Goal: Task Accomplishment & Management: Complete application form

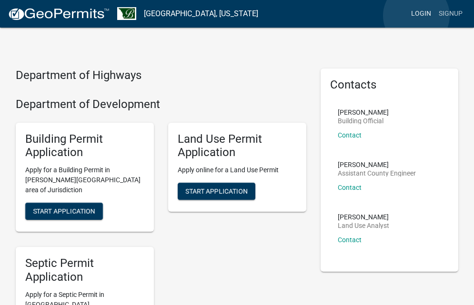
click at [416, 16] on link "Login" at bounding box center [421, 14] width 28 height 18
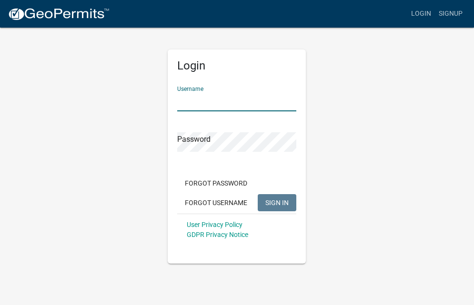
type input "Kbenson9876"
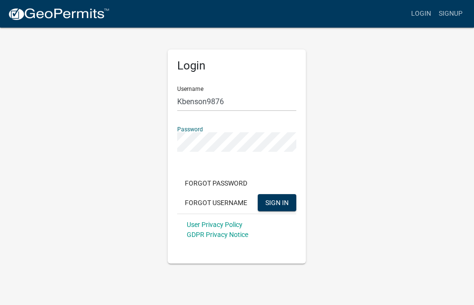
click at [277, 202] on button "SIGN IN" at bounding box center [277, 202] width 39 height 17
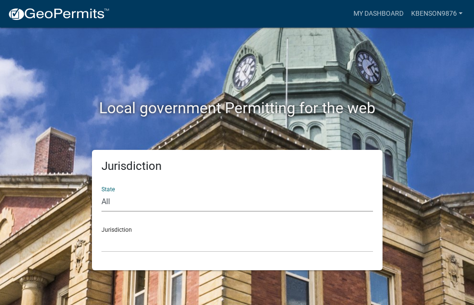
select select "[US_STATE]"
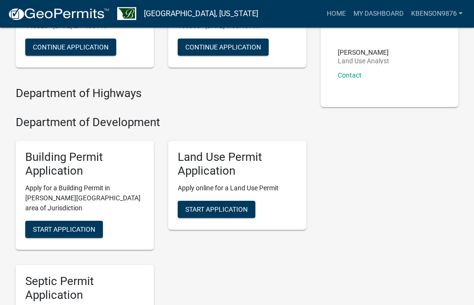
scroll to position [167, 0]
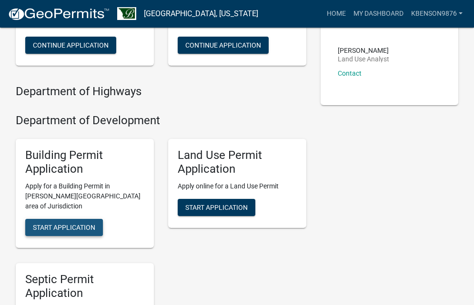
click at [76, 225] on span "Start Application" at bounding box center [64, 228] width 62 height 8
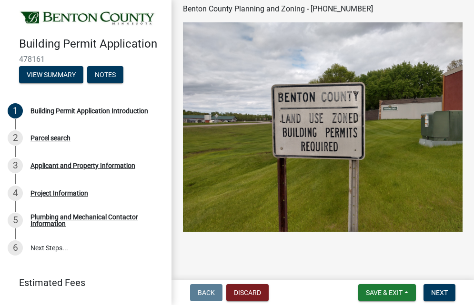
scroll to position [308, 0]
click at [442, 293] on span "Next" at bounding box center [439, 293] width 17 height 8
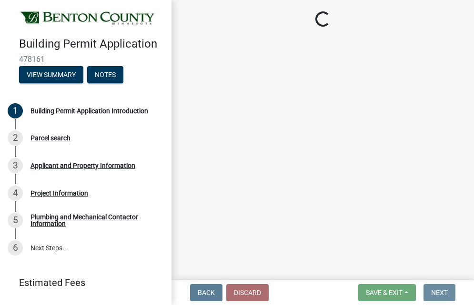
scroll to position [0, 0]
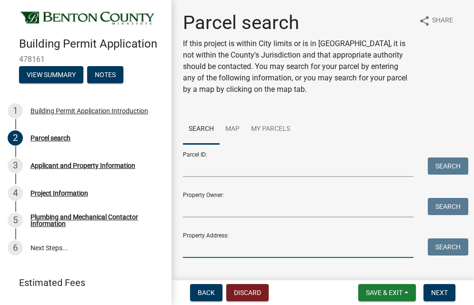
click at [265, 254] on input "Property Address:" at bounding box center [298, 249] width 231 height 20
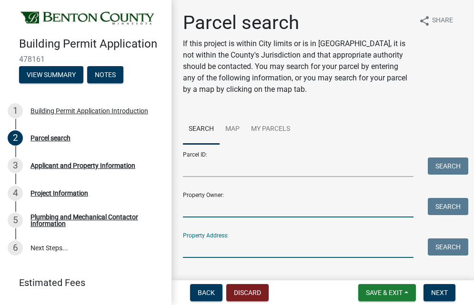
click at [254, 210] on input "Property Owner:" at bounding box center [298, 208] width 231 height 20
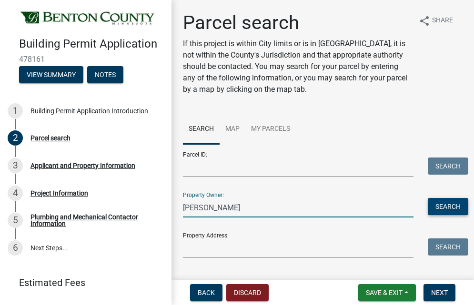
type input "[PERSON_NAME]"
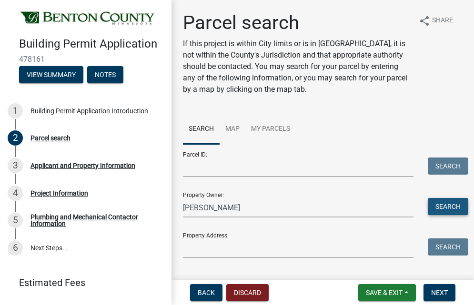
click at [445, 207] on button "Search" at bounding box center [448, 206] width 40 height 17
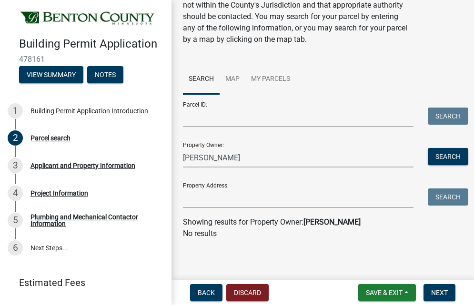
scroll to position [50, 0]
click at [226, 198] on input "Property Address:" at bounding box center [298, 199] width 231 height 20
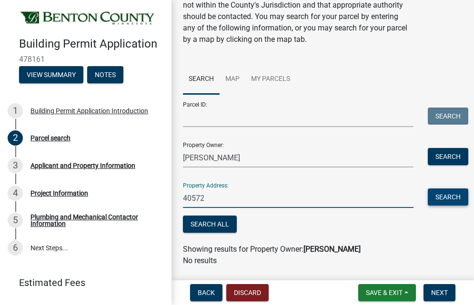
type input "40572"
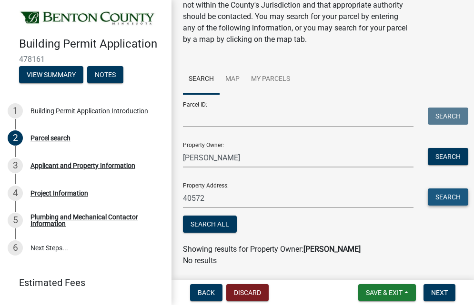
click at [451, 203] on button "Search" at bounding box center [448, 197] width 40 height 17
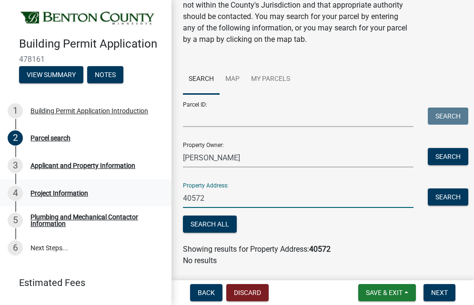
drag, startPoint x: 237, startPoint y: 201, endPoint x: 153, endPoint y: 197, distance: 83.9
click at [153, 197] on div "Building Permit Application 478161 View Summary Notes 1 Building Permit Applica…" at bounding box center [237, 152] width 474 height 305
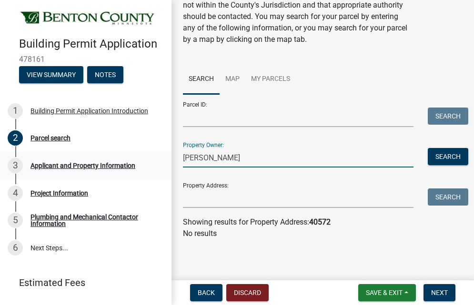
drag, startPoint x: 233, startPoint y: 159, endPoint x: 102, endPoint y: 157, distance: 130.6
click at [102, 157] on div "Building Permit Application 478161 View Summary Notes 1 Building Permit Applica…" at bounding box center [237, 152] width 474 height 305
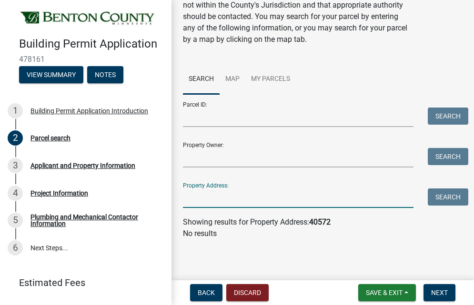
click at [201, 205] on input "Property Address:" at bounding box center [298, 199] width 231 height 20
type input "12493"
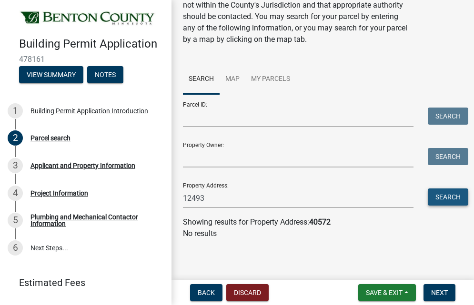
click at [450, 197] on button "Search" at bounding box center [448, 197] width 40 height 17
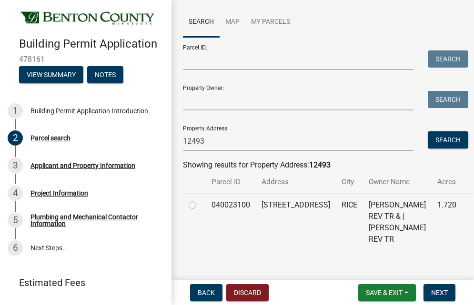
scroll to position [107, 0]
click at [200, 200] on label at bounding box center [200, 200] width 0 height 0
click at [200, 205] on input "radio" at bounding box center [203, 203] width 6 height 6
radio input "true"
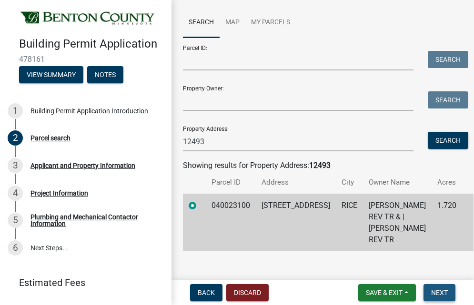
click at [447, 293] on span "Next" at bounding box center [439, 293] width 17 height 8
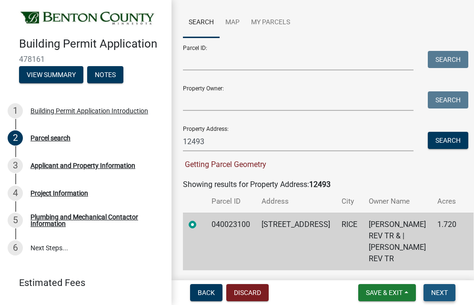
click at [437, 294] on span "Next" at bounding box center [439, 293] width 17 height 8
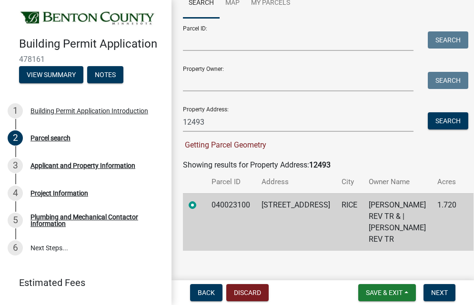
scroll to position [126, 0]
click at [436, 235] on td "1.720" at bounding box center [447, 223] width 30 height 58
click at [441, 293] on span "Next" at bounding box center [439, 293] width 17 height 8
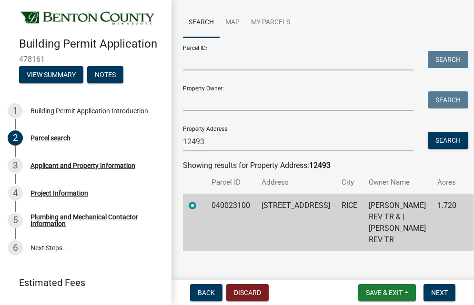
click at [310, 263] on main "Parcel search If this project is within City limits or is in [GEOGRAPHIC_DATA],…" at bounding box center [323, 138] width 303 height 277
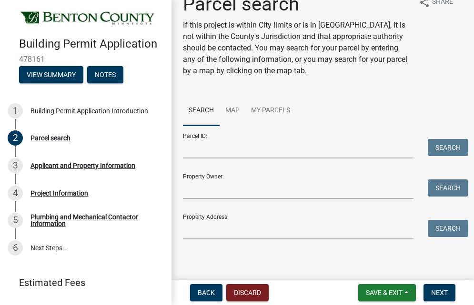
scroll to position [19, 0]
click at [233, 227] on input "Property Address:" at bounding box center [298, 230] width 231 height 20
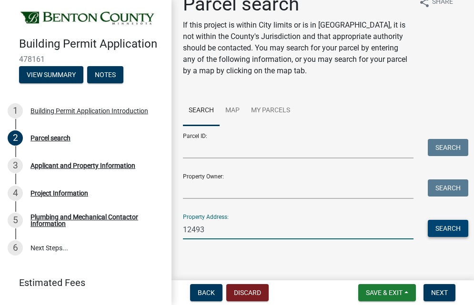
type input "12493"
click at [455, 231] on button "Search" at bounding box center [448, 228] width 40 height 17
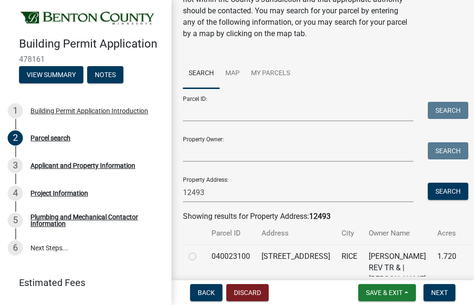
scroll to position [74, 0]
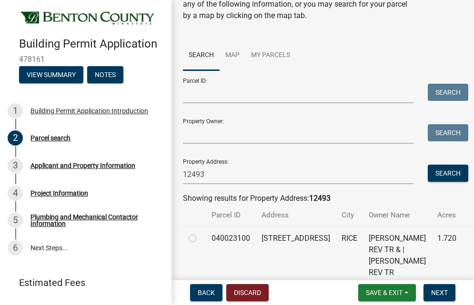
click at [190, 242] on div at bounding box center [194, 238] width 11 height 11
click at [200, 233] on label at bounding box center [200, 233] width 0 height 0
click at [200, 239] on input "radio" at bounding box center [203, 236] width 6 height 6
radio input "true"
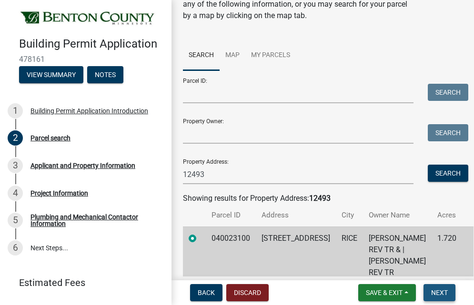
click at [435, 295] on span "Next" at bounding box center [439, 293] width 17 height 8
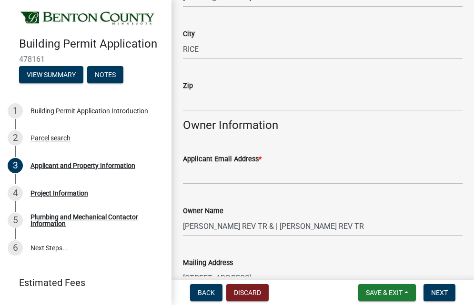
scroll to position [195, 0]
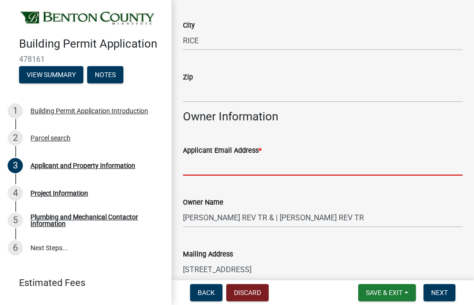
click at [348, 167] on input "Applicant Email Address *" at bounding box center [323, 166] width 280 height 20
type input "wsandd@frontier.com"
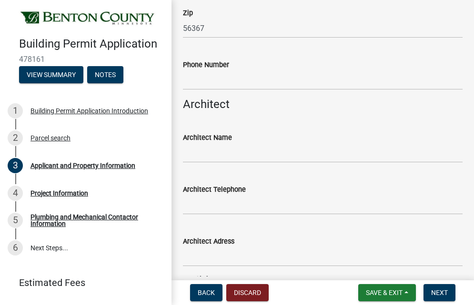
scroll to position [596, 0]
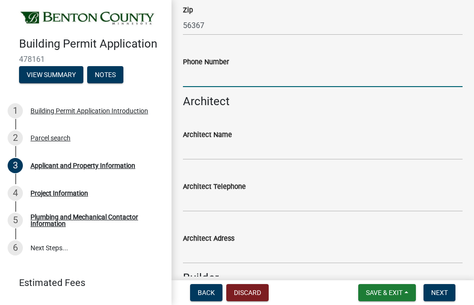
click at [230, 78] on input "Phone Number" at bounding box center [323, 78] width 280 height 20
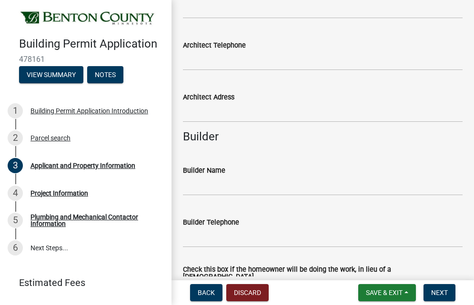
scroll to position [739, 0]
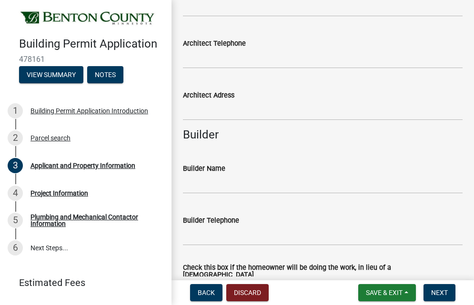
type input "3202490315"
click at [211, 184] on input "Builder Name" at bounding box center [323, 184] width 280 height 20
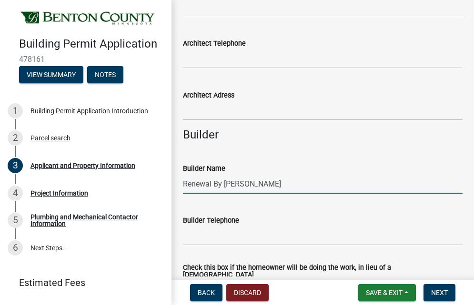
type input "Renewal By Andersen"
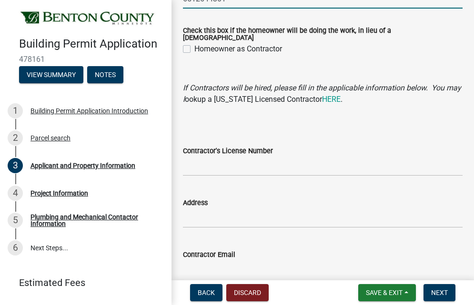
scroll to position [998, 0]
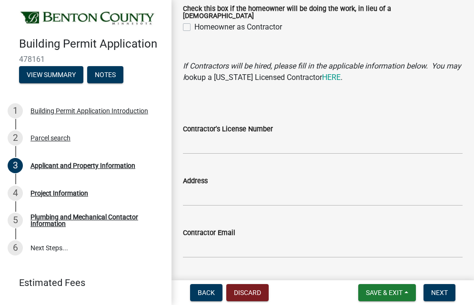
type input "6512644301"
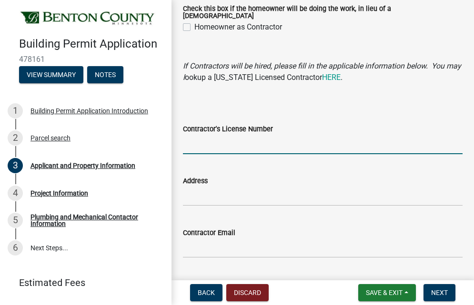
click at [216, 139] on input "Contractor's License Number" at bounding box center [323, 145] width 280 height 20
type input "BC698237"
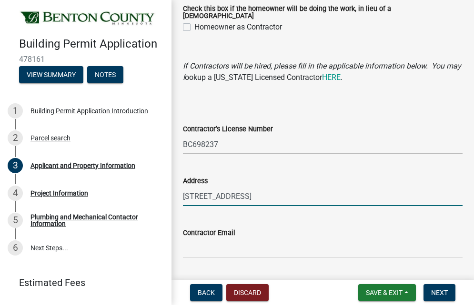
type input "1920 Co Rd C West"
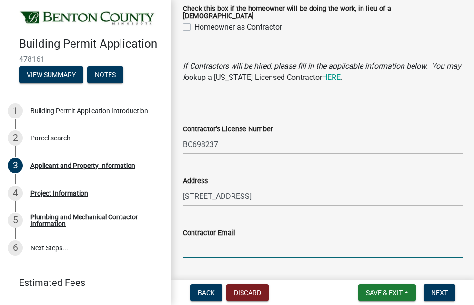
type input "wsandd@frontier.com"
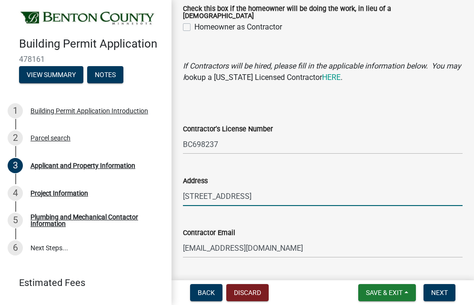
click at [265, 189] on input "1920 Co Rd C West" at bounding box center [323, 197] width 280 height 20
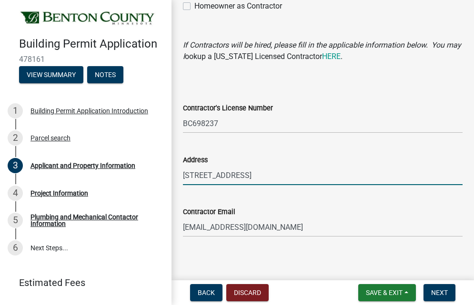
scroll to position [1019, 0]
type input "1920 Co Rd C West; Roseville, MN 55113"
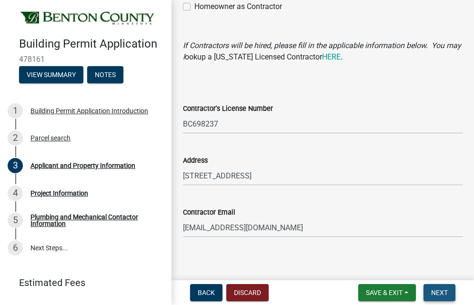
click at [443, 293] on span "Next" at bounding box center [439, 293] width 17 height 8
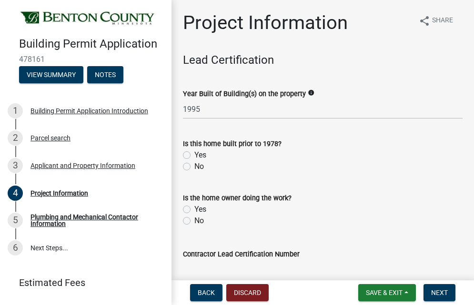
click at [194, 166] on label "No" at bounding box center [199, 166] width 10 height 11
click at [194, 166] on input "No" at bounding box center [197, 164] width 6 height 6
radio input "true"
click at [194, 220] on label "No" at bounding box center [199, 220] width 10 height 11
click at [194, 220] on input "No" at bounding box center [197, 218] width 6 height 6
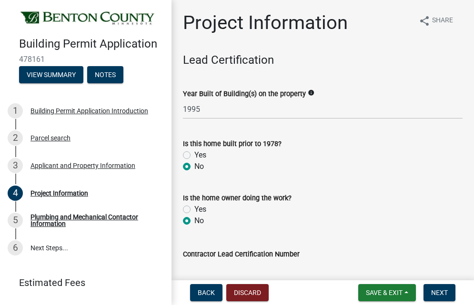
radio input "true"
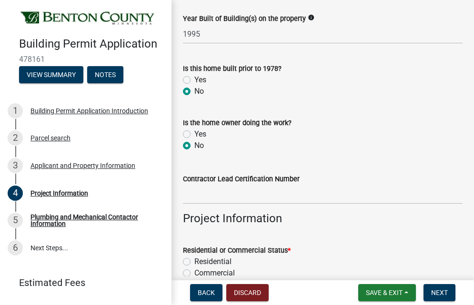
scroll to position [78, 0]
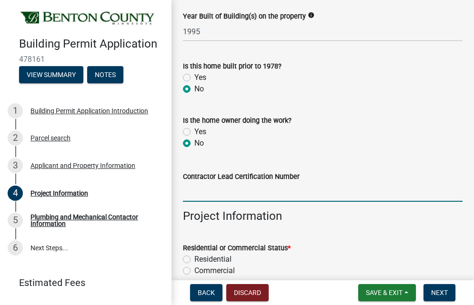
click at [249, 195] on input "Contractor Lead Certification Number" at bounding box center [323, 192] width 280 height 20
type input "NAT27283"
click at [194, 258] on label "Residential" at bounding box center [212, 259] width 37 height 11
click at [194, 258] on input "Residential" at bounding box center [197, 257] width 6 height 6
radio input "true"
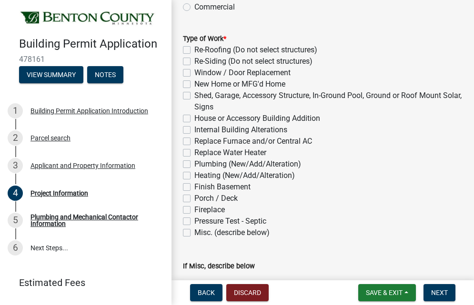
scroll to position [349, 0]
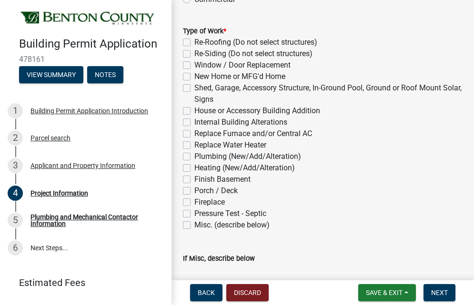
click at [194, 64] on label "Window / Door Replacement" at bounding box center [242, 65] width 96 height 11
click at [194, 64] on input "Window / Door Replacement" at bounding box center [197, 63] width 6 height 6
checkbox input "true"
checkbox input "false"
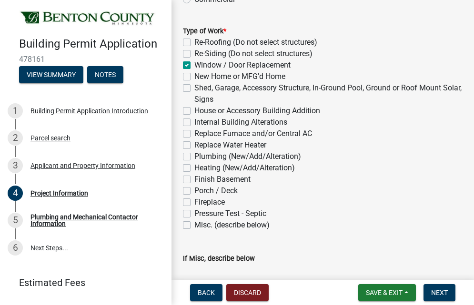
checkbox input "true"
checkbox input "false"
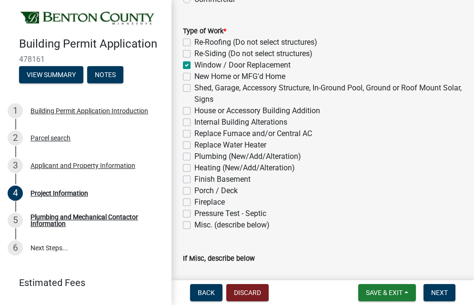
checkbox input "false"
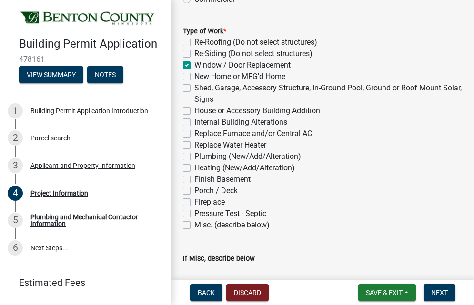
checkbox input "false"
click at [442, 295] on span "Next" at bounding box center [439, 293] width 17 height 8
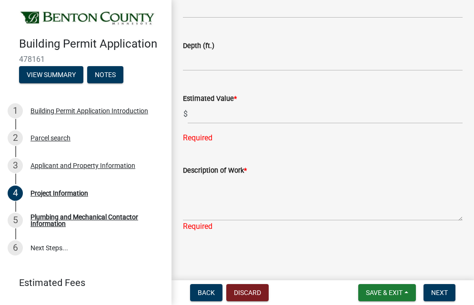
scroll to position [740, 0]
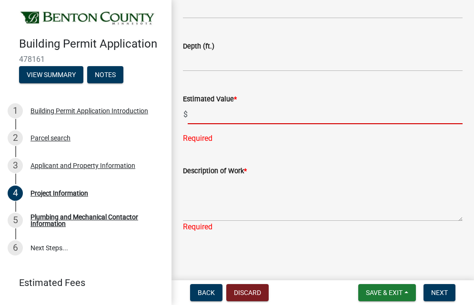
click at [273, 116] on input "text" at bounding box center [325, 115] width 275 height 20
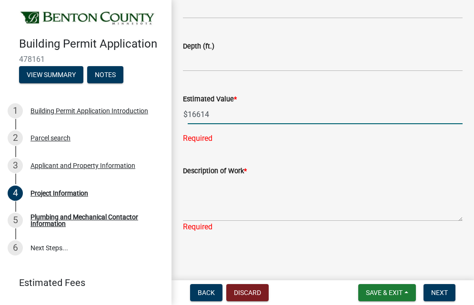
type input "16614"
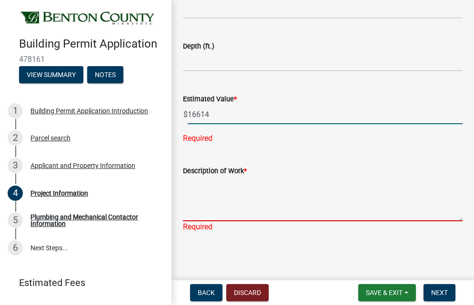
scroll to position [721, 0]
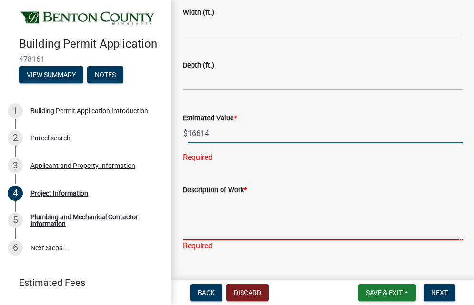
click at [230, 196] on textarea "Description of Work *" at bounding box center [323, 218] width 280 height 45
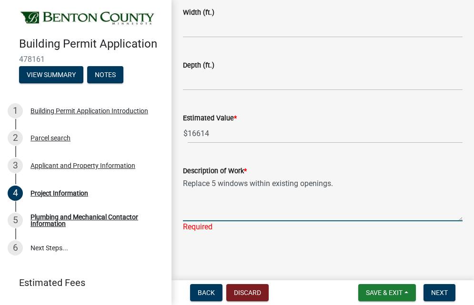
scroll to position [0, 0]
type textarea "Replace 5 windows within existing openings."
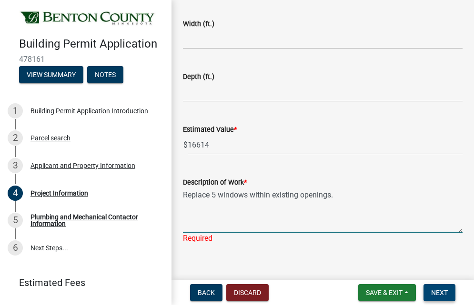
click at [444, 294] on span "Next" at bounding box center [439, 293] width 17 height 8
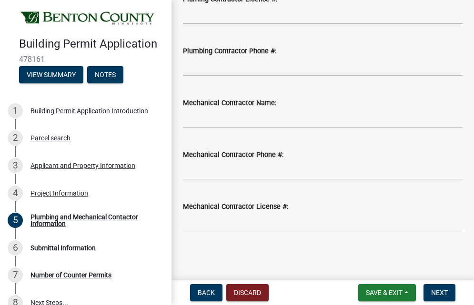
scroll to position [167, 0]
click at [441, 294] on span "Next" at bounding box center [439, 293] width 17 height 8
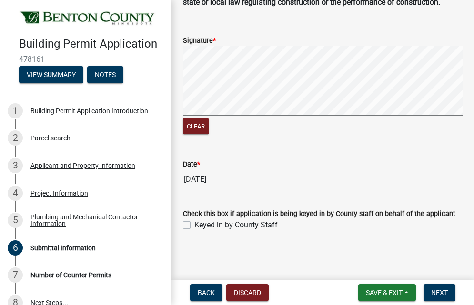
scroll to position [243, 0]
click at [443, 293] on span "Next" at bounding box center [439, 293] width 17 height 8
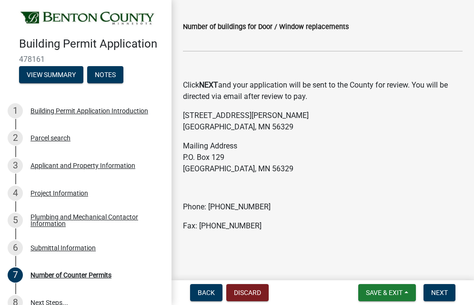
scroll to position [326, 0]
click at [436, 290] on span "Next" at bounding box center [439, 293] width 17 height 8
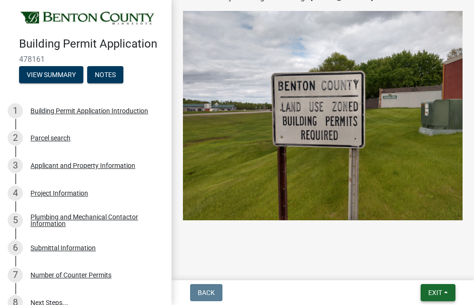
scroll to position [458, 0]
click at [443, 295] on button "Exit" at bounding box center [438, 292] width 35 height 17
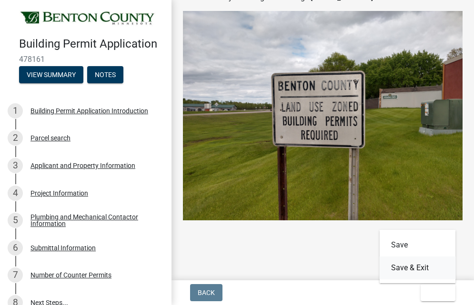
click at [407, 269] on button "Save & Exit" at bounding box center [418, 268] width 76 height 23
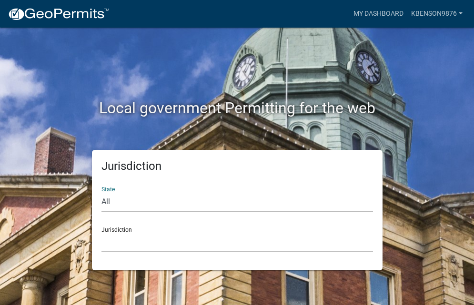
select select "[US_STATE]"
click at [215, 253] on div "Jurisdiction State All Colorado Georgia Indiana Iowa Kansas Minnesota Ohio Sout…" at bounding box center [237, 210] width 291 height 121
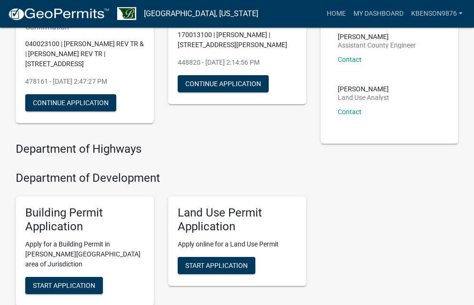
scroll to position [146, 0]
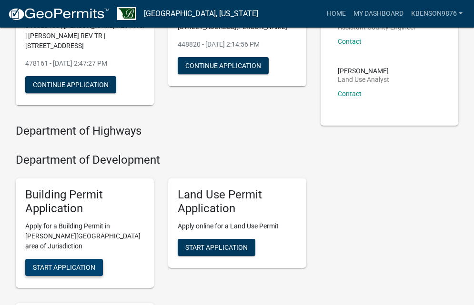
click at [94, 263] on span "Start Application" at bounding box center [64, 267] width 62 height 8
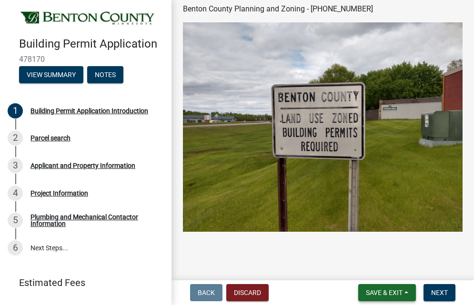
scroll to position [308, 0]
click at [438, 288] on button "Next" at bounding box center [440, 292] width 32 height 17
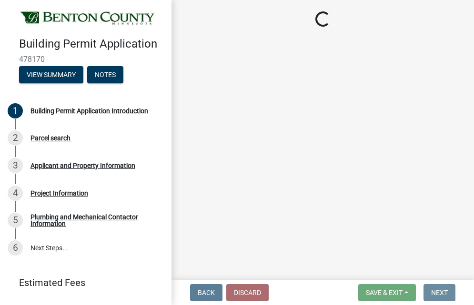
scroll to position [0, 0]
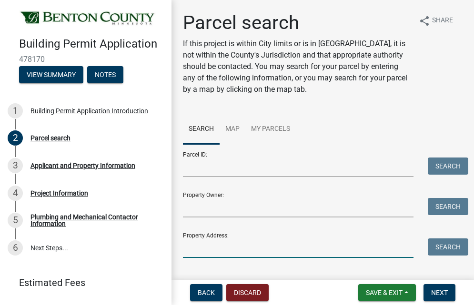
click at [236, 252] on input "Property Address:" at bounding box center [298, 249] width 231 height 20
type input "605"
click at [437, 248] on button "Search" at bounding box center [448, 247] width 40 height 17
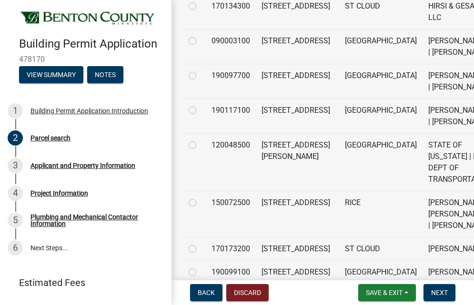
scroll to position [668, 0]
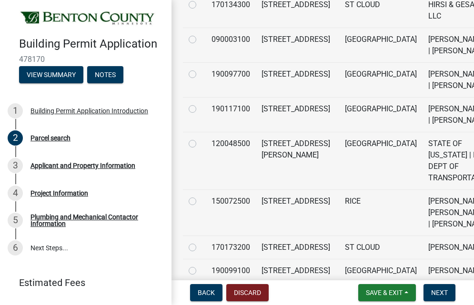
radio input "true"
click at [440, 294] on span "Next" at bounding box center [439, 293] width 17 height 8
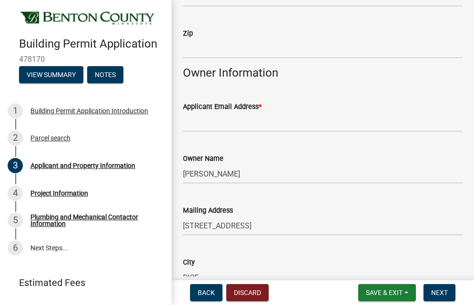
scroll to position [243, 0]
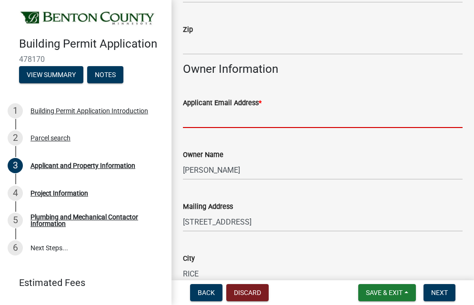
click at [269, 116] on input "Applicant Email Address *" at bounding box center [323, 119] width 280 height 20
type input "wsandd@frontier.com"
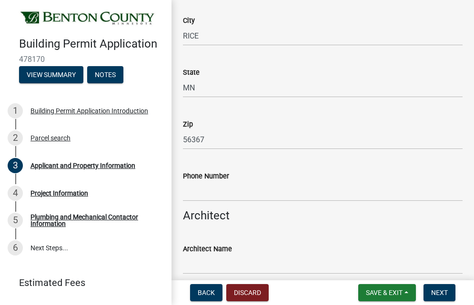
scroll to position [486, 0]
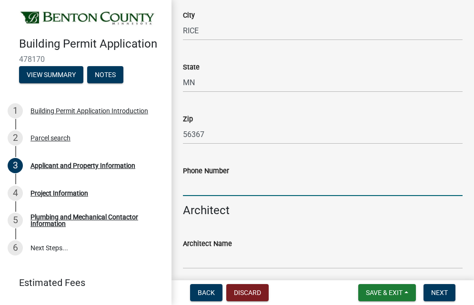
click at [217, 182] on input "Phone Number" at bounding box center [323, 187] width 280 height 20
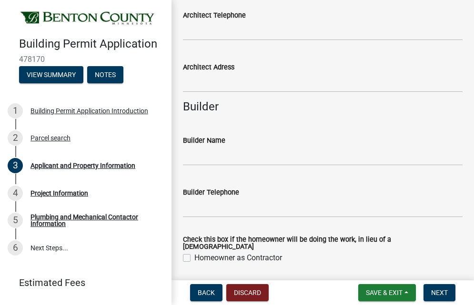
scroll to position [773, 0]
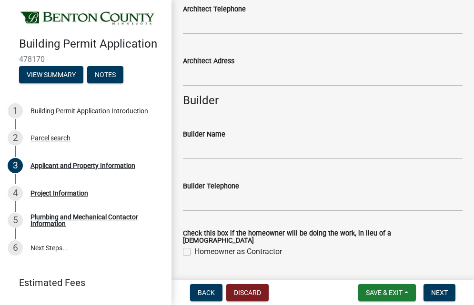
type input "3202886505"
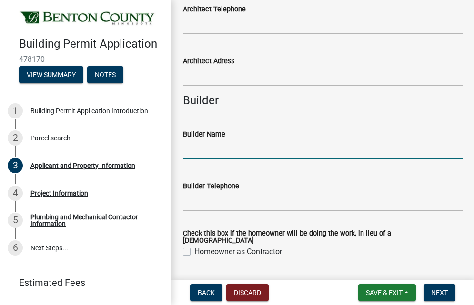
click at [219, 150] on input "Builder Name" at bounding box center [323, 150] width 280 height 20
type input "Renewal By Andersen"
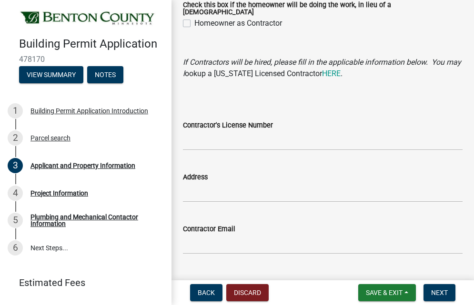
scroll to position [1005, 0]
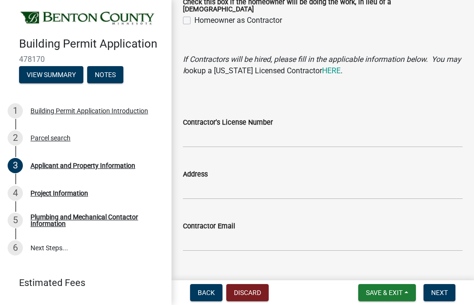
type input "6512644301"
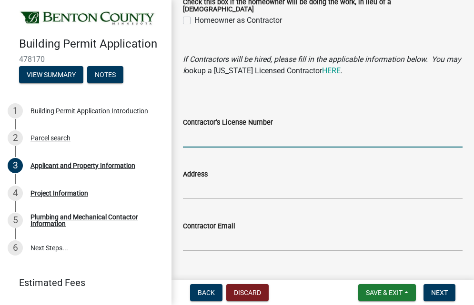
click at [290, 135] on input "Contractor's License Number" at bounding box center [323, 138] width 280 height 20
type input "BC698237"
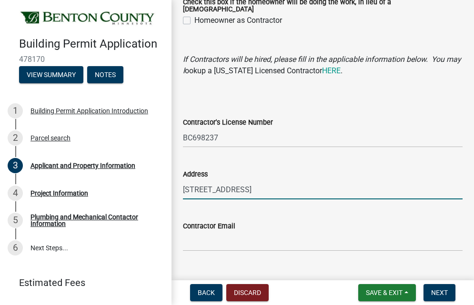
type input "1920 Co Rd C West; Roseville, MN 55113"
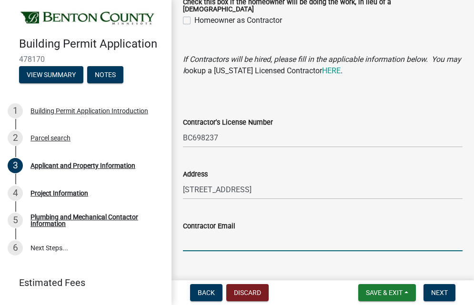
type input "wsandd@frontier.com"
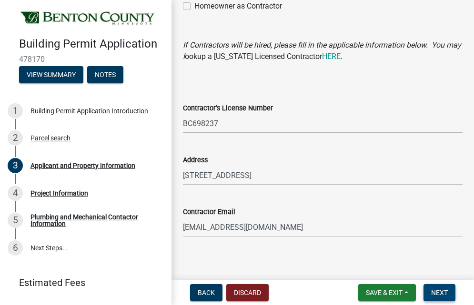
scroll to position [1019, 0]
click at [444, 293] on span "Next" at bounding box center [439, 293] width 17 height 8
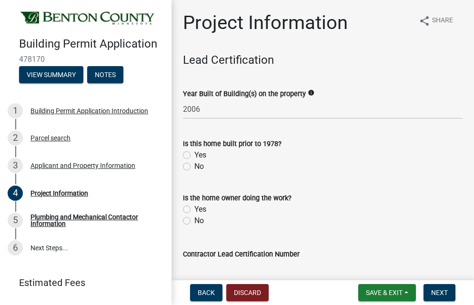
click at [194, 166] on label "No" at bounding box center [199, 166] width 10 height 11
click at [194, 166] on input "No" at bounding box center [197, 164] width 6 height 6
radio input "true"
click at [194, 223] on label "No" at bounding box center [199, 220] width 10 height 11
click at [194, 222] on input "No" at bounding box center [197, 218] width 6 height 6
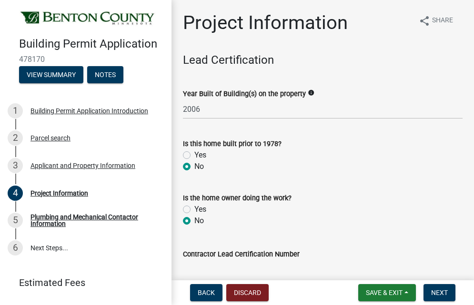
radio input "true"
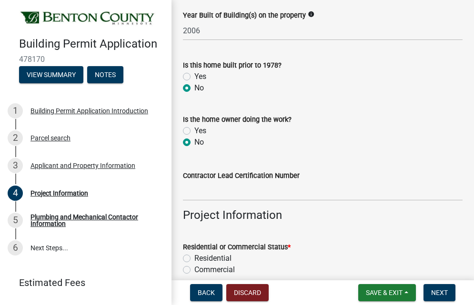
scroll to position [83, 0]
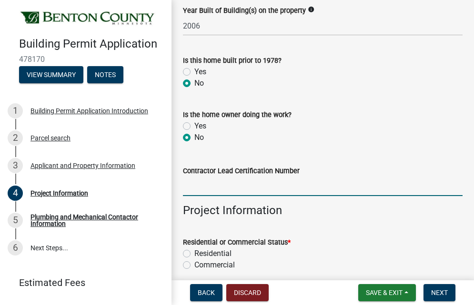
click at [248, 177] on input "Contractor Lead Certification Number" at bounding box center [323, 187] width 280 height 20
type input "NAT27283"
click at [194, 254] on label "Residential" at bounding box center [212, 253] width 37 height 11
click at [194, 254] on input "Residential" at bounding box center [197, 251] width 6 height 6
radio input "true"
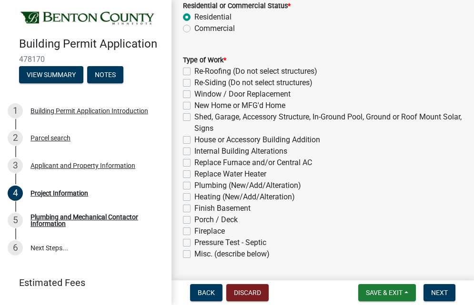
scroll to position [329, 0]
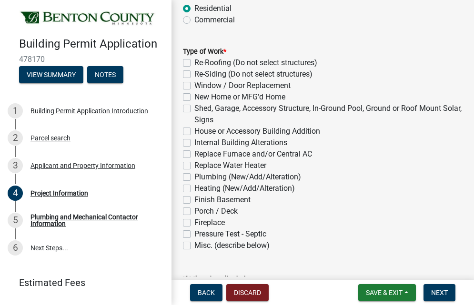
click at [194, 85] on label "Window / Door Replacement" at bounding box center [242, 85] width 96 height 11
click at [194, 85] on input "Window / Door Replacement" at bounding box center [197, 83] width 6 height 6
checkbox input "true"
checkbox input "false"
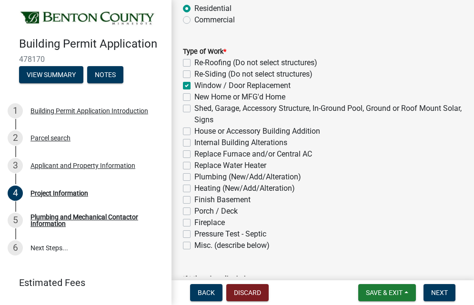
checkbox input "true"
checkbox input "false"
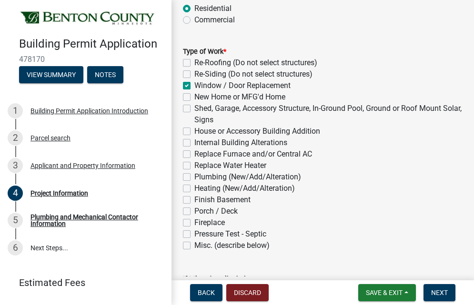
checkbox input "false"
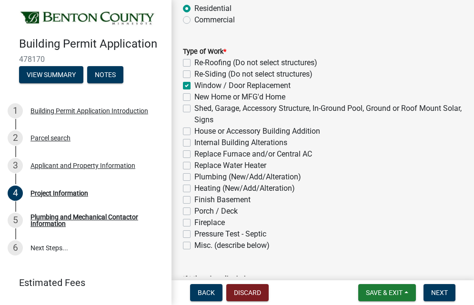
checkbox input "false"
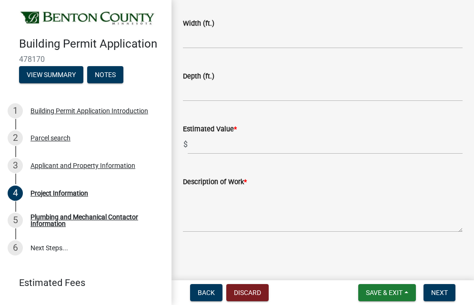
scroll to position [710, 0]
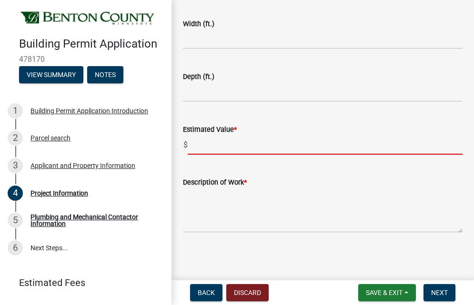
click at [273, 142] on input "text" at bounding box center [325, 145] width 275 height 20
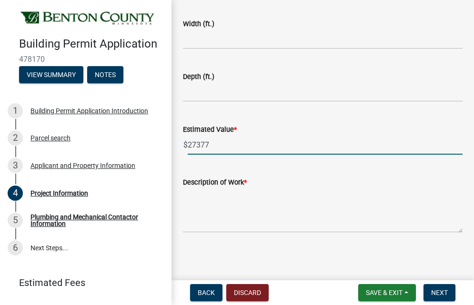
type input "27377"
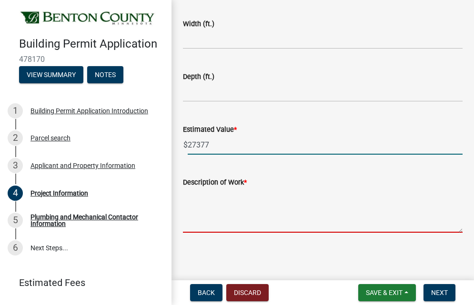
click at [233, 220] on textarea "Description of Work *" at bounding box center [323, 210] width 280 height 45
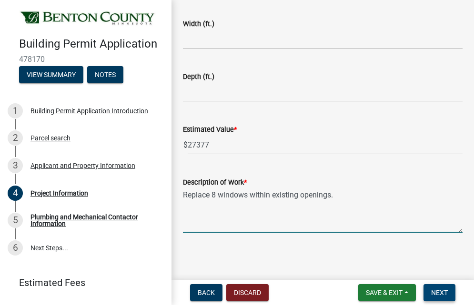
type textarea "Replace 8 windows within existing openings."
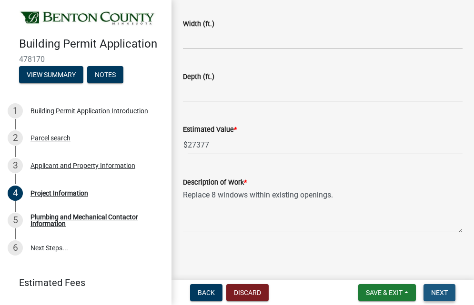
click at [447, 297] on button "Next" at bounding box center [440, 292] width 32 height 17
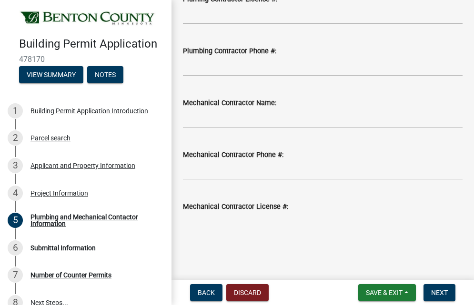
scroll to position [167, 0]
click at [444, 293] on span "Next" at bounding box center [439, 293] width 17 height 8
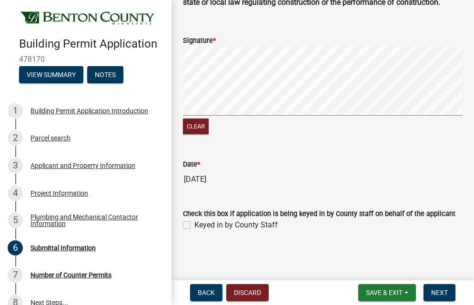
scroll to position [243, 0]
click at [448, 294] on button "Next" at bounding box center [440, 292] width 32 height 17
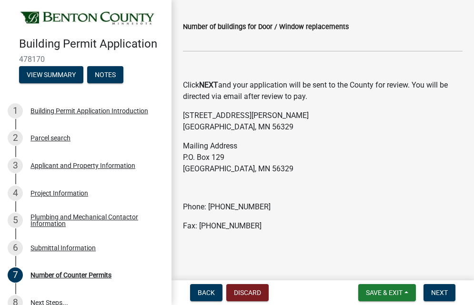
scroll to position [326, 0]
click at [443, 294] on span "Next" at bounding box center [439, 293] width 17 height 8
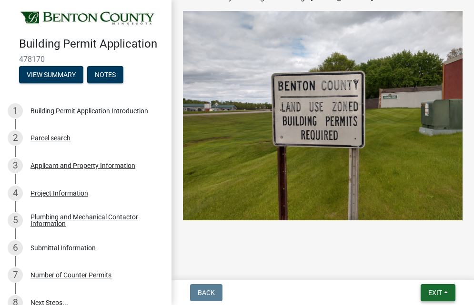
scroll to position [458, 0]
click at [446, 292] on button "Exit" at bounding box center [438, 292] width 35 height 17
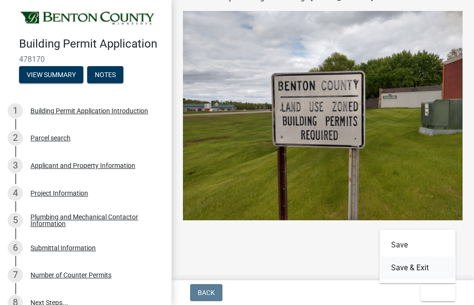
click at [428, 270] on button "Save & Exit" at bounding box center [418, 268] width 76 height 23
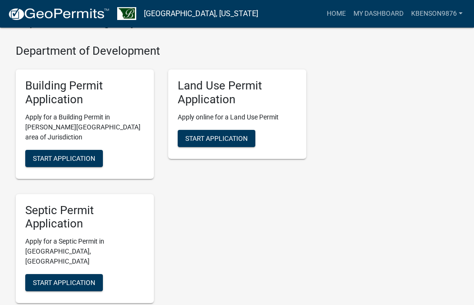
scroll to position [281, 0]
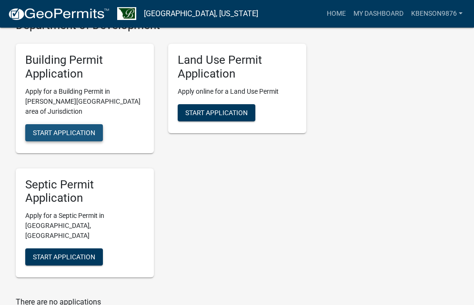
click at [68, 129] on span "Start Application" at bounding box center [64, 133] width 62 height 8
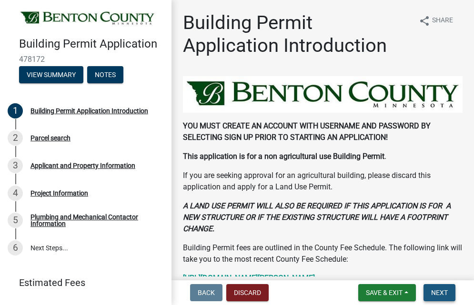
click at [441, 292] on span "Next" at bounding box center [439, 293] width 17 height 8
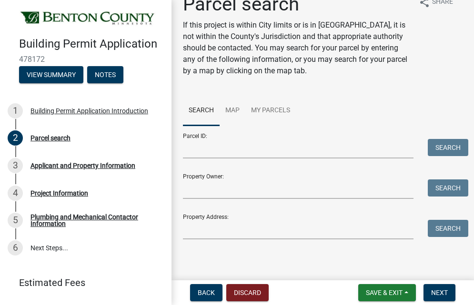
scroll to position [19, 0]
click at [317, 228] on input "Property Address:" at bounding box center [298, 230] width 231 height 20
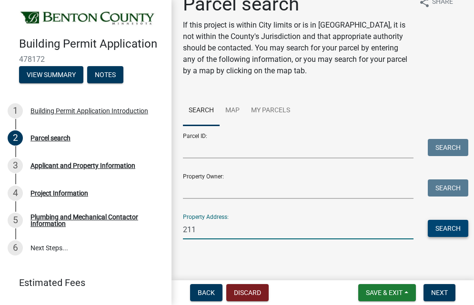
type input "211"
click at [462, 231] on button "Search" at bounding box center [448, 228] width 40 height 17
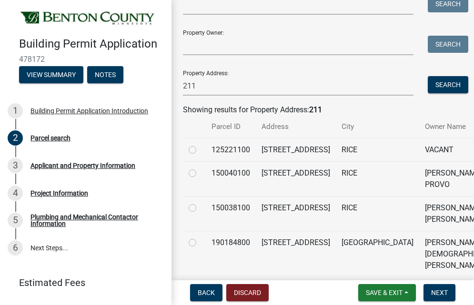
scroll to position [169, 0]
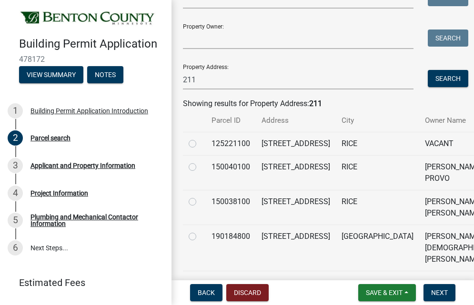
click at [200, 162] on label at bounding box center [200, 162] width 0 height 0
click at [200, 168] on input "radio" at bounding box center [203, 165] width 6 height 6
radio input "true"
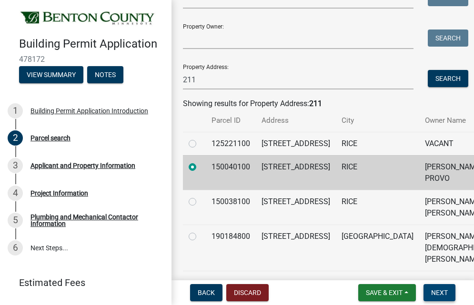
click at [442, 296] on span "Next" at bounding box center [439, 293] width 17 height 8
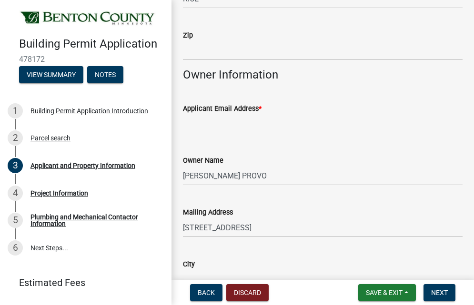
scroll to position [243, 0]
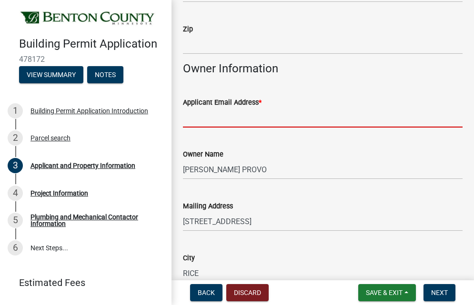
click at [247, 120] on input "Applicant Email Address *" at bounding box center [323, 118] width 280 height 20
type input "wsandd@frontier.com"
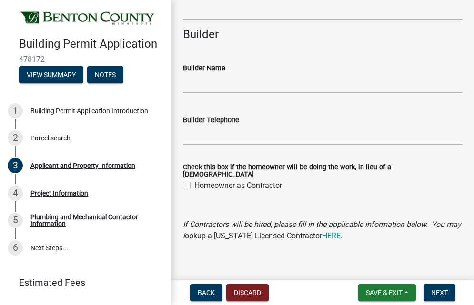
scroll to position [851, 0]
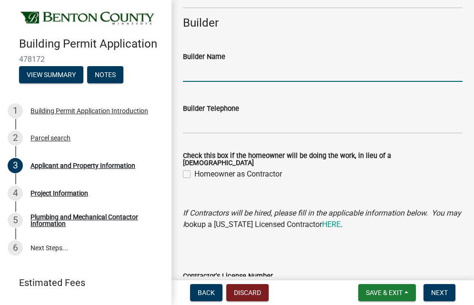
click at [211, 72] on input "Builder Name" at bounding box center [323, 72] width 280 height 20
type input "Renewal by Andersen"
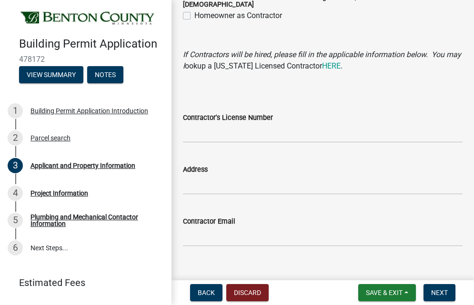
scroll to position [1011, 0]
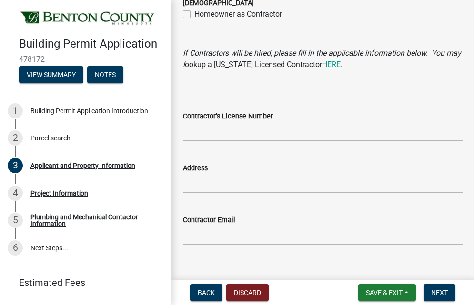
type input "6512644301"
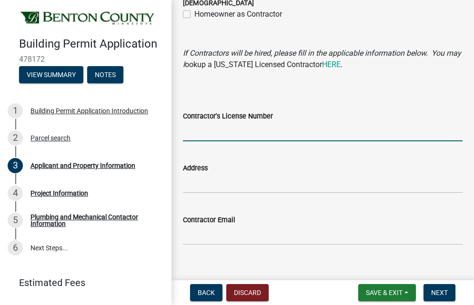
click at [283, 122] on input "Contractor's License Number" at bounding box center [323, 132] width 280 height 20
type input "BC698237"
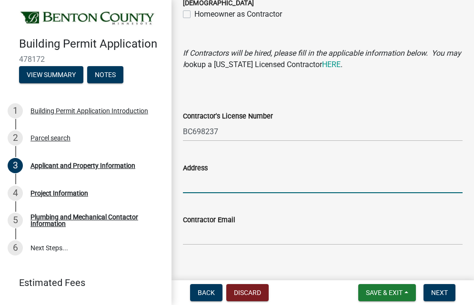
click at [270, 182] on input "Address" at bounding box center [323, 184] width 280 height 20
type input "1920 Co Rd C West; Roseville, MN 55113"
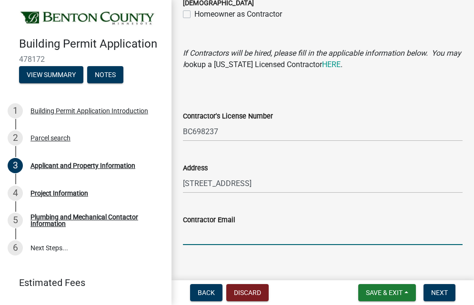
type input "wsandd@frontier.com"
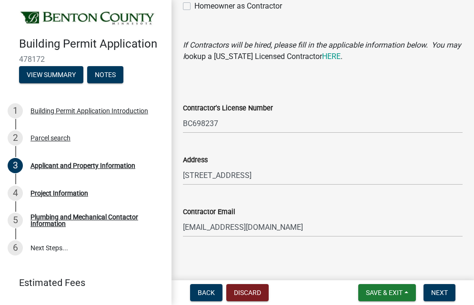
scroll to position [1019, 0]
click at [441, 296] on span "Next" at bounding box center [439, 293] width 17 height 8
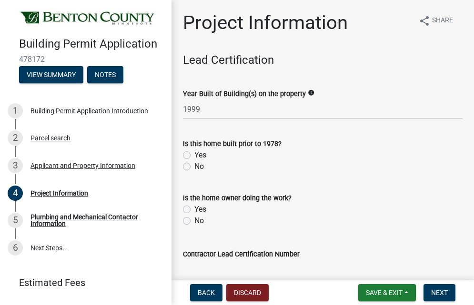
click at [194, 166] on label "No" at bounding box center [199, 166] width 10 height 11
click at [194, 166] on input "No" at bounding box center [197, 164] width 6 height 6
radio input "true"
click at [194, 222] on label "No" at bounding box center [199, 220] width 10 height 11
click at [194, 222] on input "No" at bounding box center [197, 218] width 6 height 6
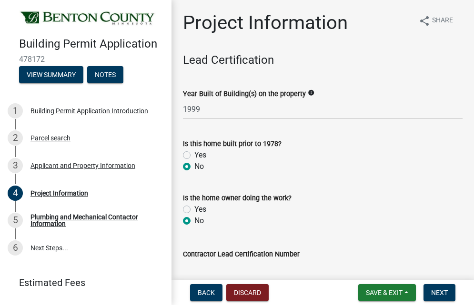
radio input "true"
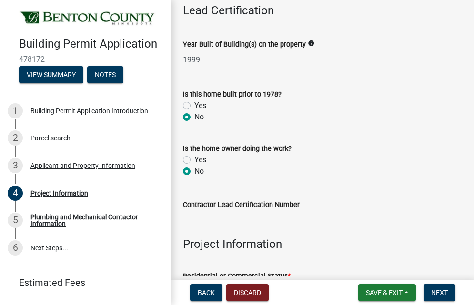
scroll to position [53, 0]
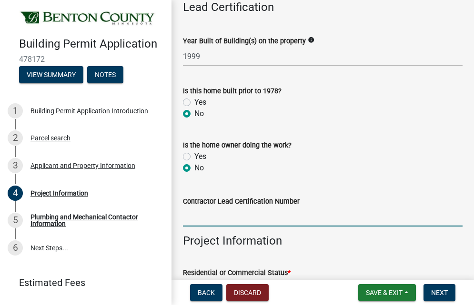
click at [195, 223] on input "Contractor Lead Certification Number" at bounding box center [323, 217] width 280 height 20
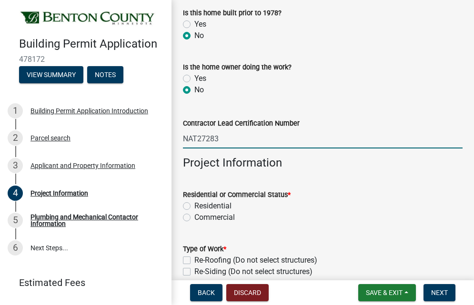
scroll to position [132, 0]
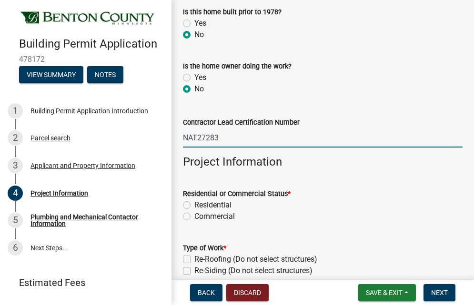
type input "NAT27283"
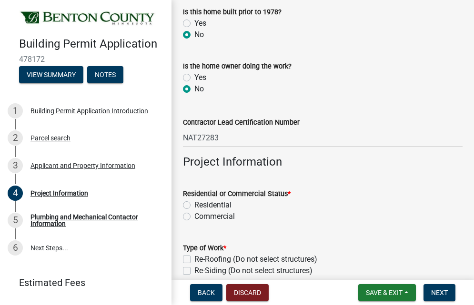
click at [194, 203] on label "Residential" at bounding box center [212, 205] width 37 height 11
click at [194, 203] on input "Residential" at bounding box center [197, 203] width 6 height 6
radio input "true"
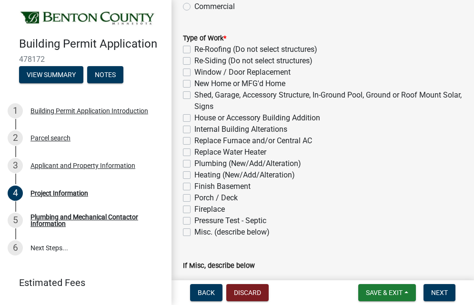
scroll to position [344, 0]
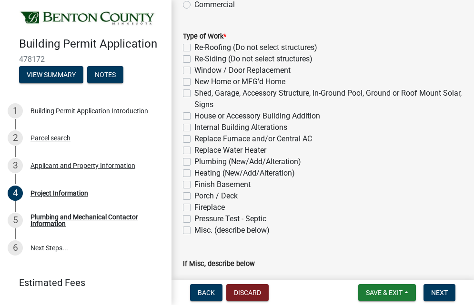
click at [194, 69] on label "Window / Door Replacement" at bounding box center [242, 70] width 96 height 11
click at [194, 69] on input "Window / Door Replacement" at bounding box center [197, 68] width 6 height 6
checkbox input "true"
checkbox input "false"
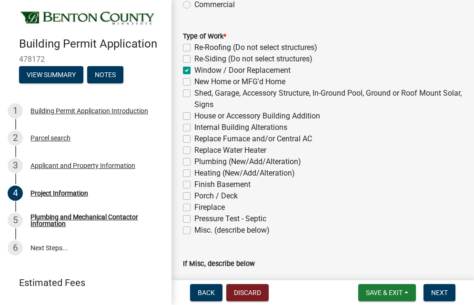
checkbox input "true"
checkbox input "false"
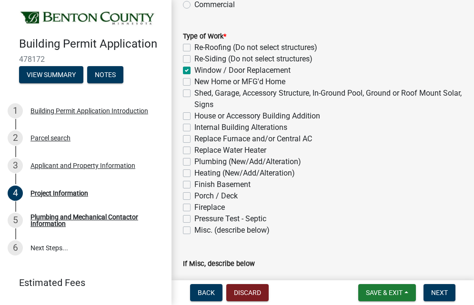
checkbox input "false"
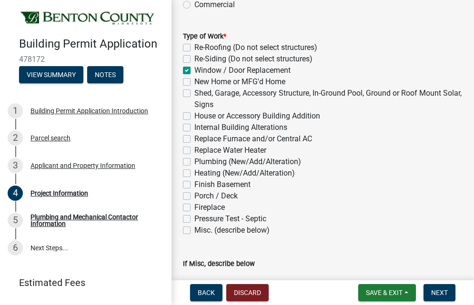
checkbox input "false"
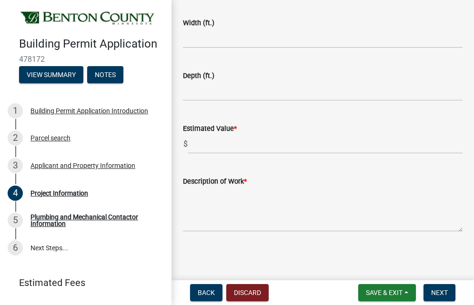
scroll to position [710, 0]
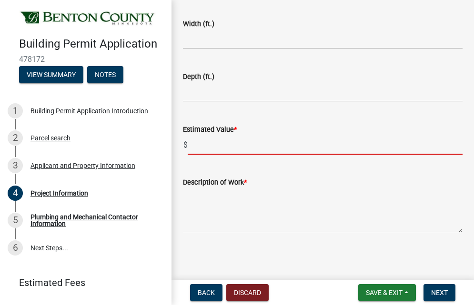
click at [297, 149] on input "text" at bounding box center [325, 145] width 275 height 20
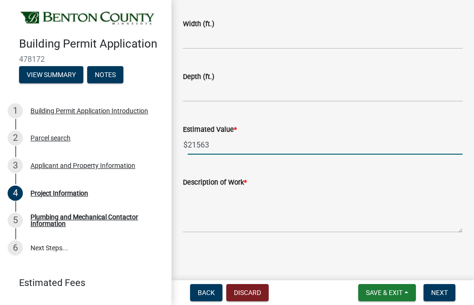
type input "21563"
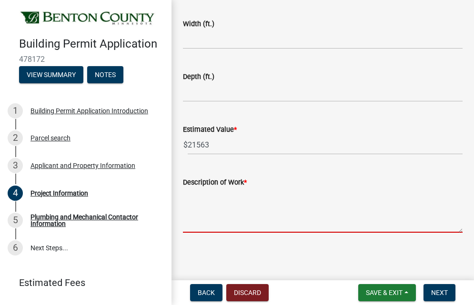
click at [279, 221] on textarea "Description of Work *" at bounding box center [323, 210] width 280 height 45
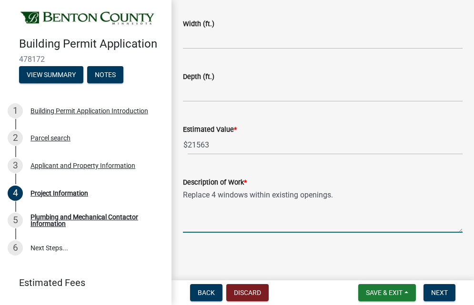
click at [251, 196] on textarea "Replace 4 windows within existing openings." at bounding box center [323, 210] width 280 height 45
type textarea "Replace 4 windows and 1 patio door within existing openings."
click at [441, 290] on span "Next" at bounding box center [439, 293] width 17 height 8
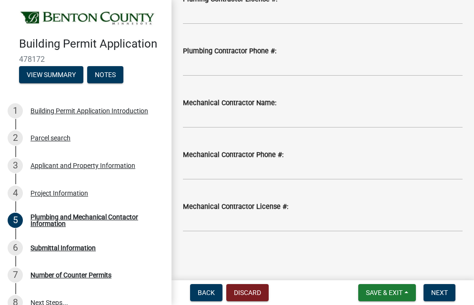
scroll to position [167, 0]
click at [447, 292] on span "Next" at bounding box center [439, 293] width 17 height 8
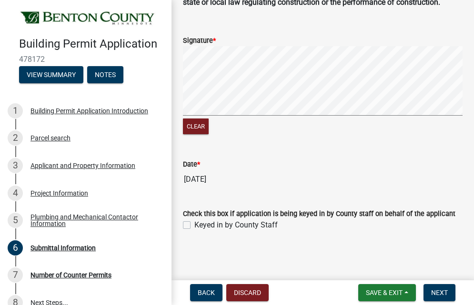
scroll to position [243, 0]
click at [447, 294] on span "Next" at bounding box center [439, 293] width 17 height 8
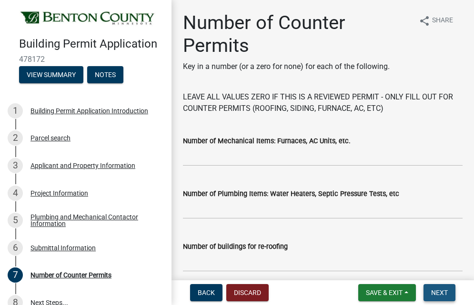
click at [439, 294] on span "Next" at bounding box center [439, 293] width 17 height 8
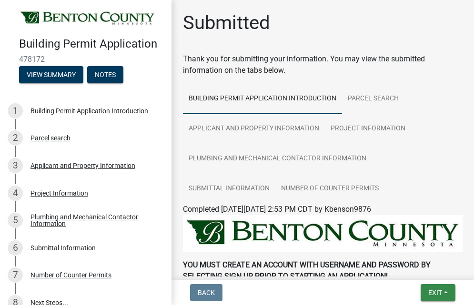
click at [439, 294] on span "Exit" at bounding box center [435, 293] width 14 height 8
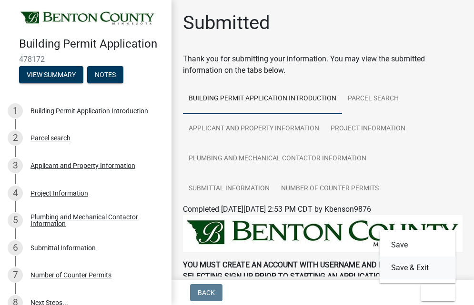
click at [437, 269] on button "Save & Exit" at bounding box center [418, 268] width 76 height 23
